Goal: Transaction & Acquisition: Purchase product/service

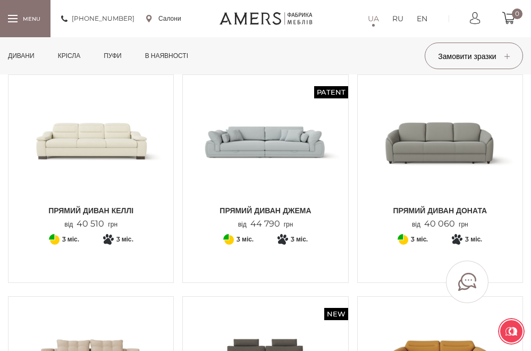
scroll to position [319, 0]
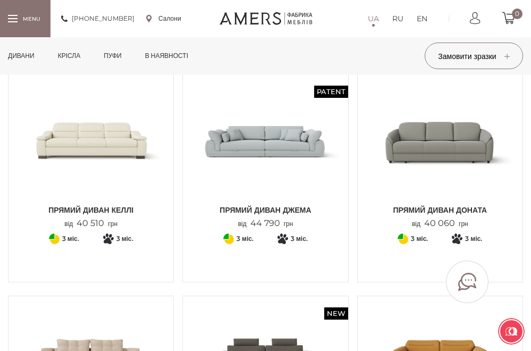
click at [266, 177] on img at bounding box center [265, 140] width 149 height 117
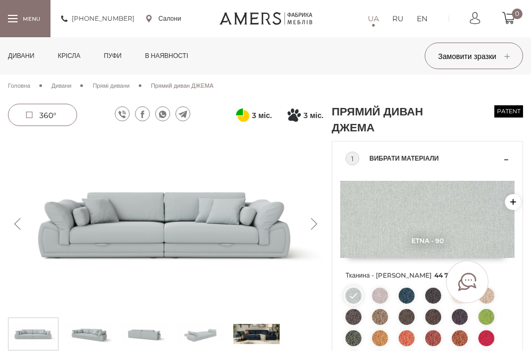
click at [312, 223] on button "Next" at bounding box center [314, 224] width 19 height 12
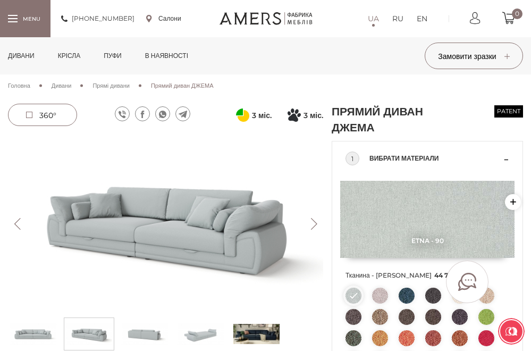
click at [316, 221] on button "Next" at bounding box center [314, 224] width 19 height 12
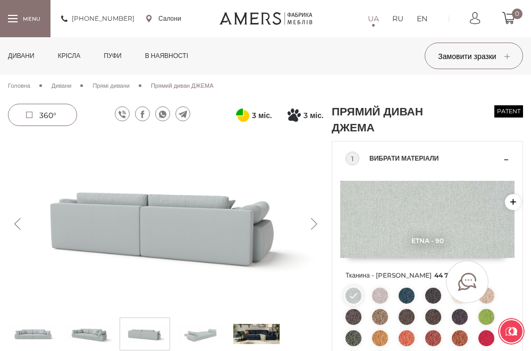
click at [316, 221] on button "Next" at bounding box center [314, 224] width 19 height 12
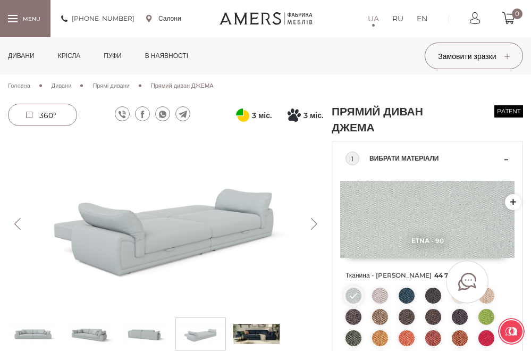
click at [316, 221] on button "Next" at bounding box center [314, 224] width 19 height 12
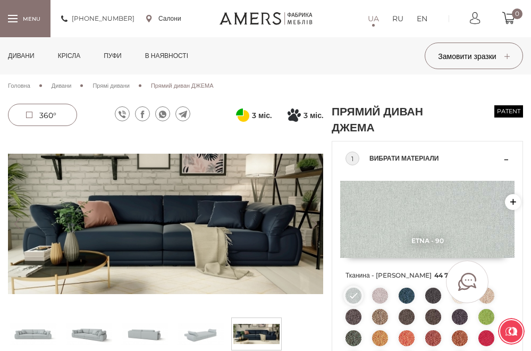
click at [316, 221] on button "Next" at bounding box center [314, 224] width 19 height 12
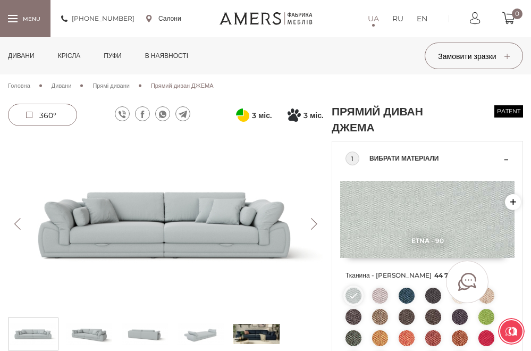
click at [372, 295] on img at bounding box center [380, 296] width 16 height 16
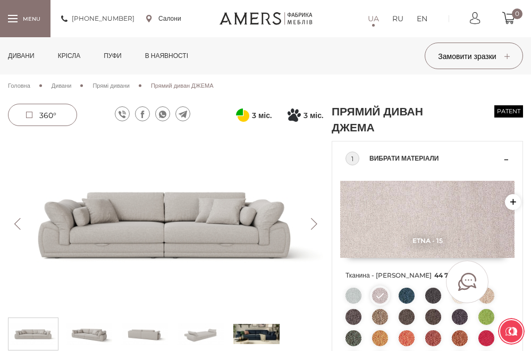
click at [485, 320] on img at bounding box center [487, 317] width 16 height 16
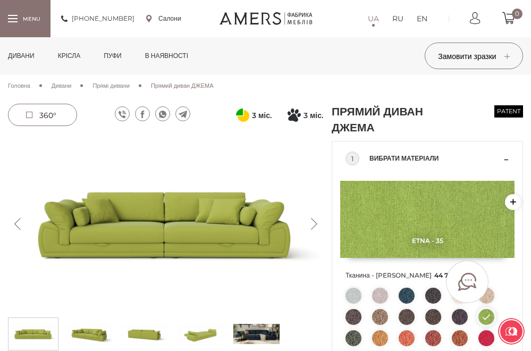
click at [379, 336] on img at bounding box center [380, 338] width 16 height 16
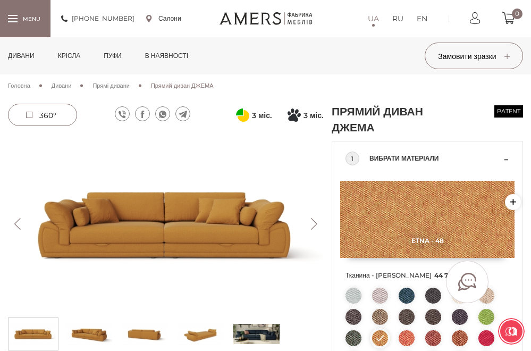
click at [431, 336] on img at bounding box center [433, 338] width 16 height 16
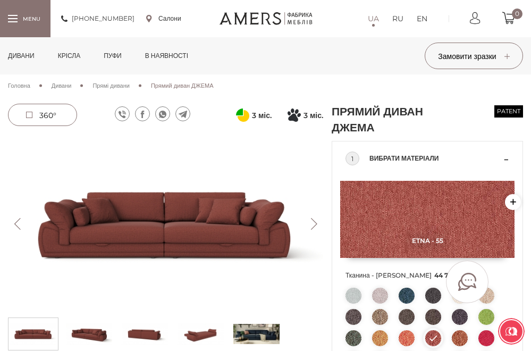
click at [463, 335] on img at bounding box center [460, 338] width 16 height 16
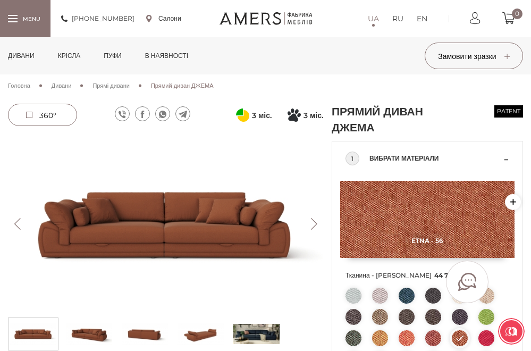
click at [488, 339] on img at bounding box center [487, 338] width 16 height 16
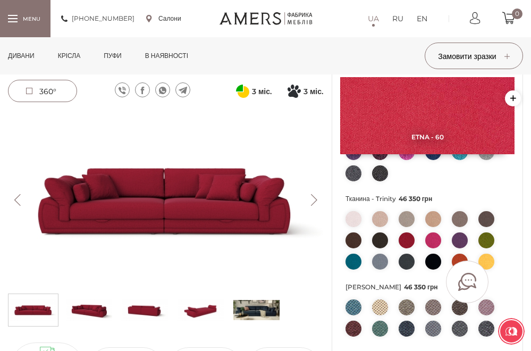
scroll to position [213, 0]
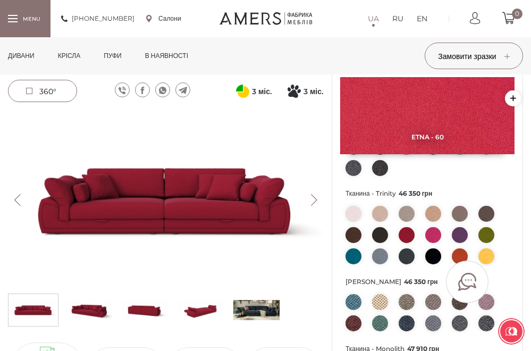
click at [382, 304] on img at bounding box center [380, 302] width 16 height 16
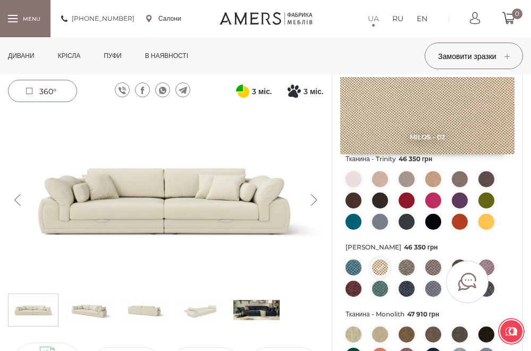
scroll to position [319, 0]
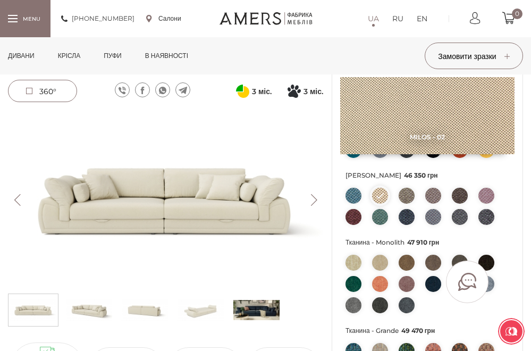
click at [381, 261] on img at bounding box center [380, 263] width 16 height 16
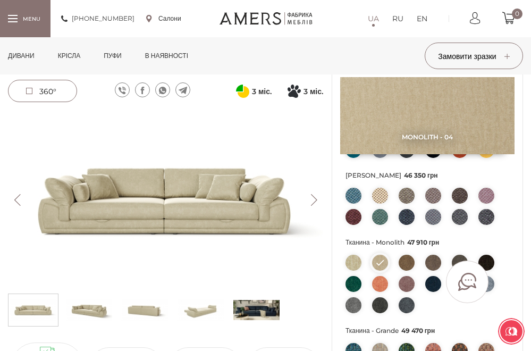
scroll to position [425, 0]
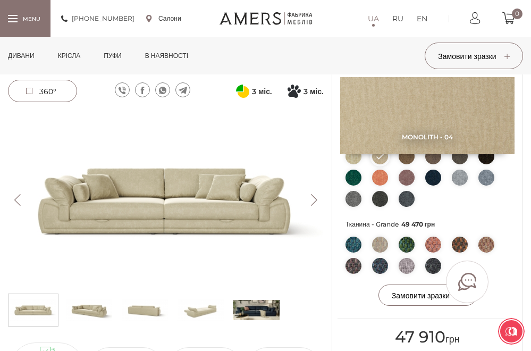
click at [436, 242] on img at bounding box center [433, 245] width 16 height 16
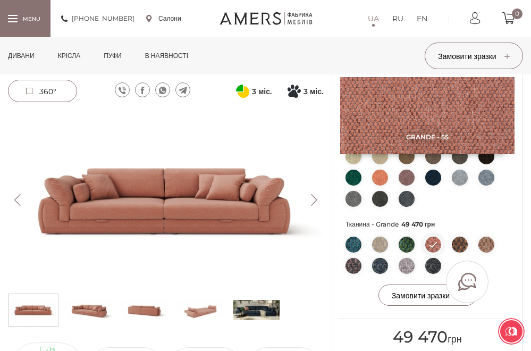
click at [404, 245] on img at bounding box center [407, 245] width 16 height 16
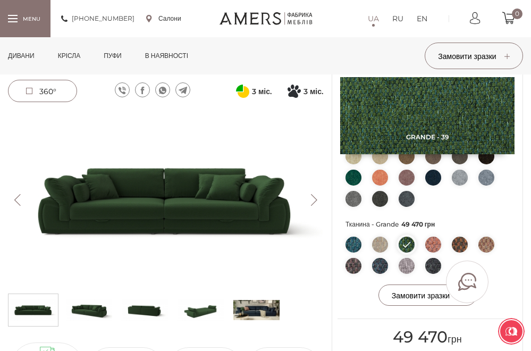
click at [373, 246] on img at bounding box center [380, 245] width 16 height 16
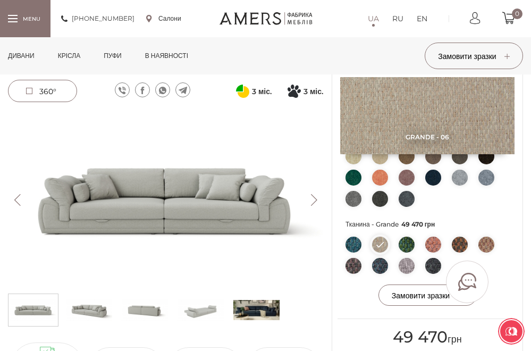
click at [402, 264] on img at bounding box center [407, 266] width 16 height 16
